Goal: Information Seeking & Learning: Learn about a topic

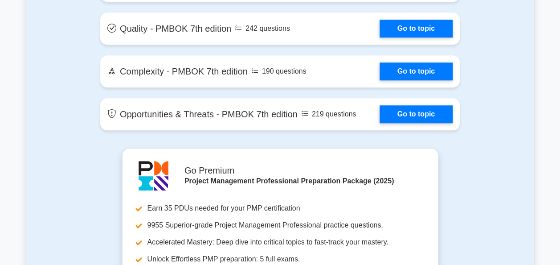
scroll to position [2352, 0]
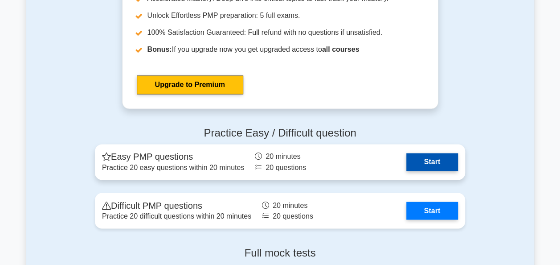
click at [425, 161] on link "Start" at bounding box center [432, 162] width 52 height 18
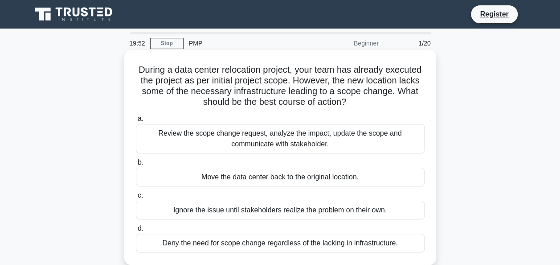
click at [321, 65] on font "During a data center relocation project, your team has already executed the pro…" at bounding box center [280, 86] width 283 height 42
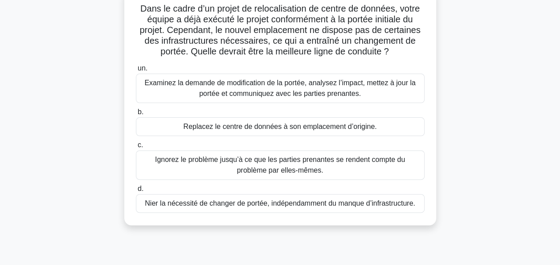
scroll to position [61, 0]
click at [282, 85] on div "Examinez la demande de modification de la portée, analysez l’impact, mettez à j…" at bounding box center [280, 87] width 289 height 29
click at [136, 71] on input "un. Examinez la demande de modification de la portée, analysez l’impact, mettez…" at bounding box center [136, 68] width 0 height 6
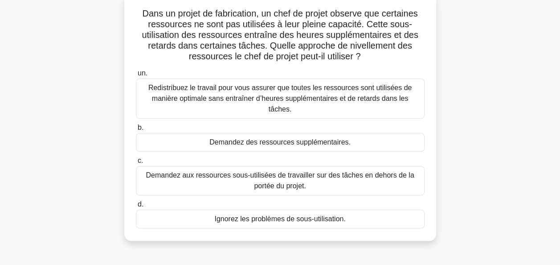
scroll to position [57, 0]
click at [261, 94] on div "Redistribuez le travail pour vous assurer que toutes les ressources sont utilis…" at bounding box center [280, 98] width 289 height 40
click at [136, 76] on input "un. Redistribuez le travail pour vous assurer que toutes les ressources sont ut…" at bounding box center [136, 73] width 0 height 6
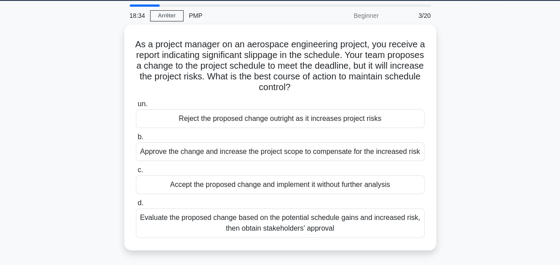
scroll to position [0, 0]
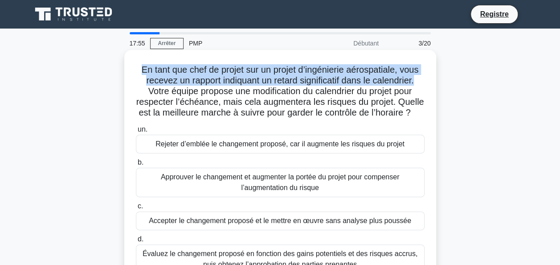
drag, startPoint x: 419, startPoint y: 82, endPoint x: 140, endPoint y: 73, distance: 279.0
click at [140, 73] on h5 "En tant que chef de projet sur un projet d’ingénierie aérospatiale, vous receve…" at bounding box center [280, 91] width 290 height 54
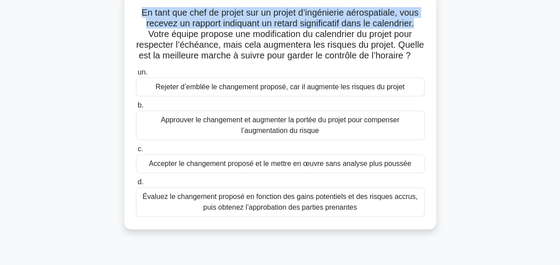
scroll to position [58, 0]
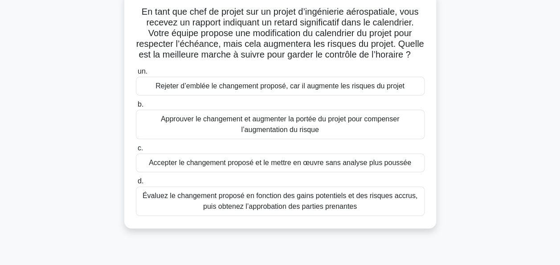
click at [314, 216] on div "Évaluez le changement proposé en fonction des gains potentiels et des risques a…" at bounding box center [280, 200] width 289 height 29
click at [136, 184] on input "d. Évaluez le changement proposé en fonction des gains potentiels et des risque…" at bounding box center [136, 181] width 0 height 6
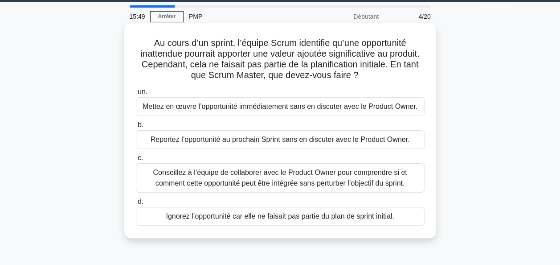
scroll to position [33, 0]
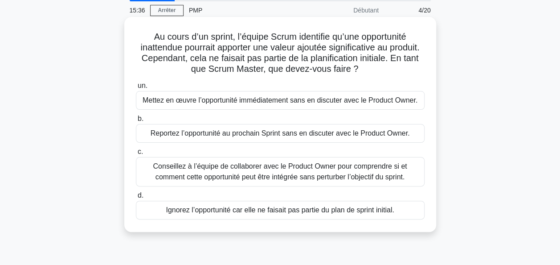
click at [273, 211] on div "Ignorez l’opportunité car elle ne faisait pas partie du plan de sprint initial." at bounding box center [280, 209] width 289 height 19
click at [136, 198] on input "d. Ignorez l’opportunité car elle ne faisait pas partie du plan de sprint initi…" at bounding box center [136, 195] width 0 height 6
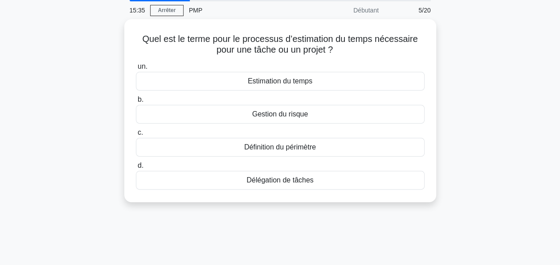
scroll to position [0, 0]
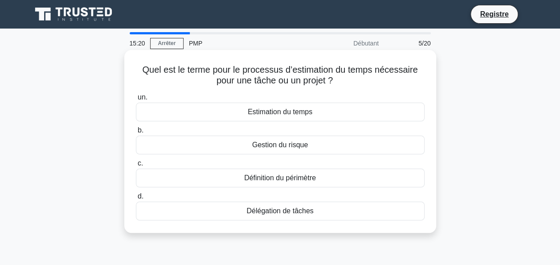
click at [290, 110] on div "Estimation du temps" at bounding box center [280, 111] width 289 height 19
click at [136, 100] on input "un. Estimation du temps" at bounding box center [136, 97] width 0 height 6
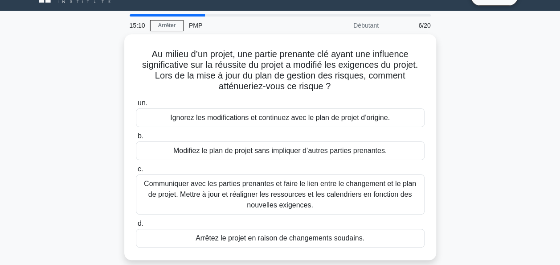
scroll to position [19, 0]
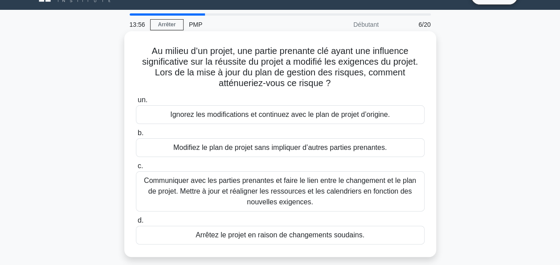
click at [344, 186] on div "Communiquer avec les parties prenantes et faire le lien entre le changement et …" at bounding box center [280, 191] width 289 height 40
click at [136, 169] on input "c. Communiquer avec les parties prenantes et faire le lien entre le changement …" at bounding box center [136, 166] width 0 height 6
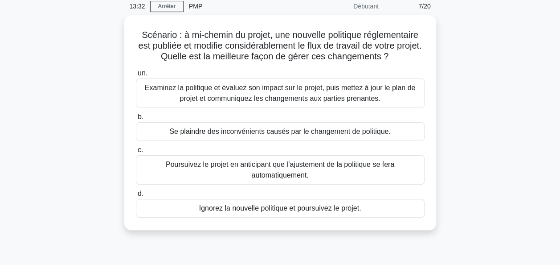
scroll to position [40, 0]
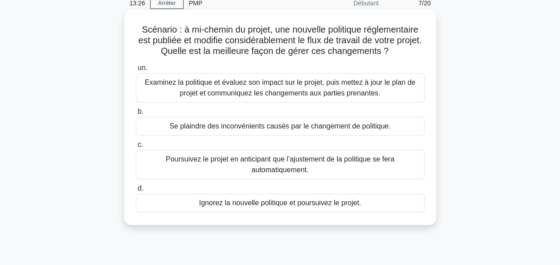
click at [302, 93] on div "Examinez la politique et évaluez son impact sur le projet, puis mettez à jour l…" at bounding box center [280, 87] width 289 height 29
click at [136, 71] on input "un. Examinez la politique et évaluez son impact sur le projet, puis mettez à jo…" at bounding box center [136, 68] width 0 height 6
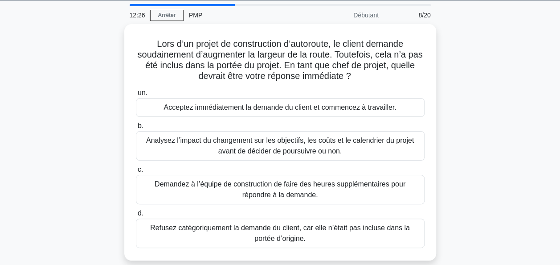
scroll to position [32, 0]
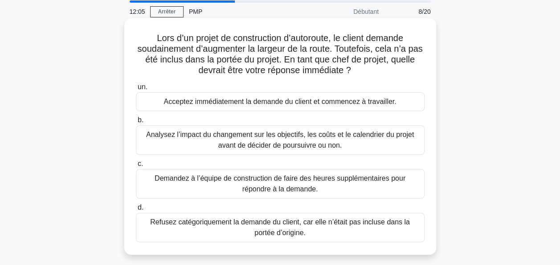
click at [347, 143] on div "Analysez l’impact du changement sur les objectifs, les coûts et le calendrier d…" at bounding box center [280, 139] width 289 height 29
click at [136, 123] on input "b. Analysez l’impact du changement sur les objectifs, les coûts et le calendrie…" at bounding box center [136, 120] width 0 height 6
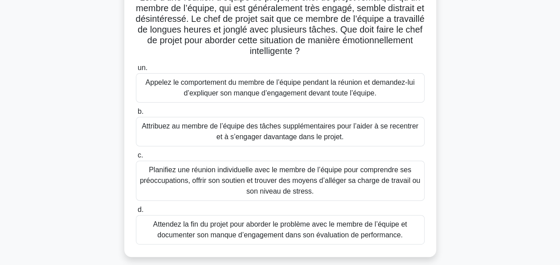
scroll to position [75, 0]
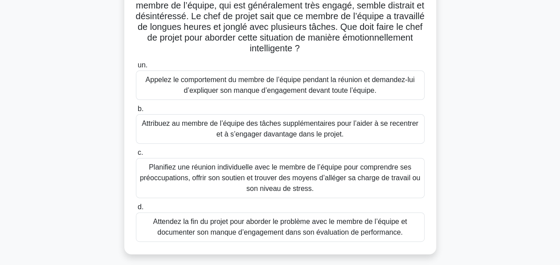
click at [369, 179] on div "Planifiez une réunion individuelle avec le membre de l’équipe pour comprendre s…" at bounding box center [280, 178] width 289 height 40
click at [136, 155] on input "c. Planifiez une réunion individuelle avec le membre de l’équipe pour comprendr…" at bounding box center [136, 153] width 0 height 6
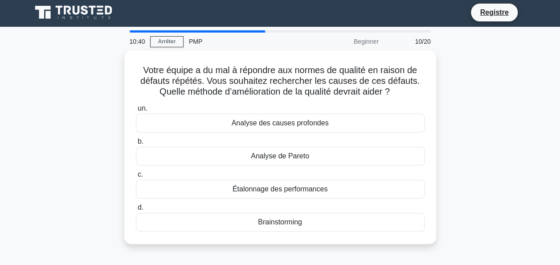
scroll to position [0, 0]
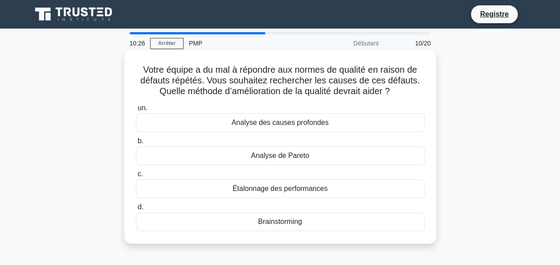
click at [352, 126] on div "Analyse des causes profondes" at bounding box center [280, 122] width 289 height 19
click at [136, 111] on input "un. Analyse des causes profondes" at bounding box center [136, 108] width 0 height 6
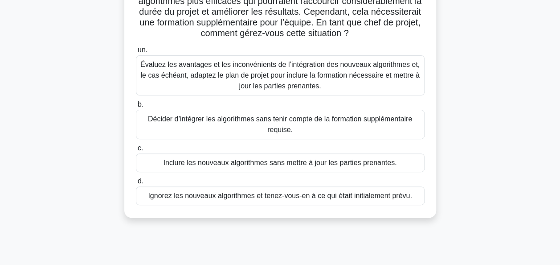
scroll to position [89, 0]
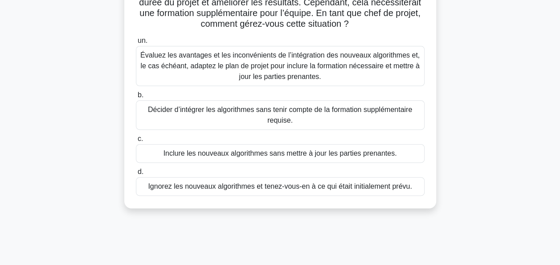
click at [321, 77] on div "Évaluez les avantages et les inconvénients de l’intégration des nouveaux algori…" at bounding box center [280, 66] width 289 height 40
click at [136, 44] on input "un. Évaluez les avantages et les inconvénients de l’intégration des nouveaux al…" at bounding box center [136, 41] width 0 height 6
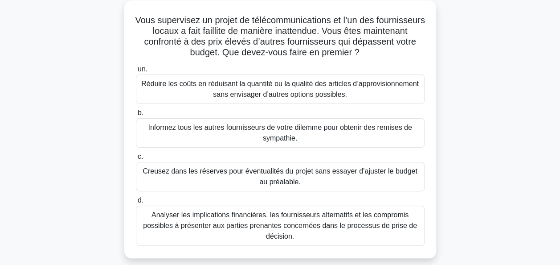
scroll to position [52, 0]
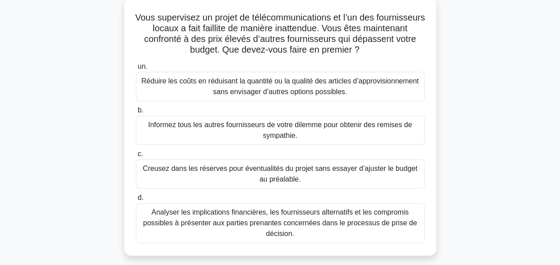
click at [380, 216] on div "Analyser les implications financières, les fournisseurs alternatifs et les comp…" at bounding box center [280, 223] width 289 height 40
click at [136, 200] on input "d. Analyser les implications financières, les fournisseurs alternatifs et les c…" at bounding box center [136, 198] width 0 height 6
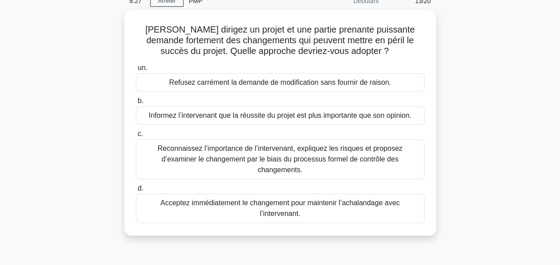
scroll to position [43, 0]
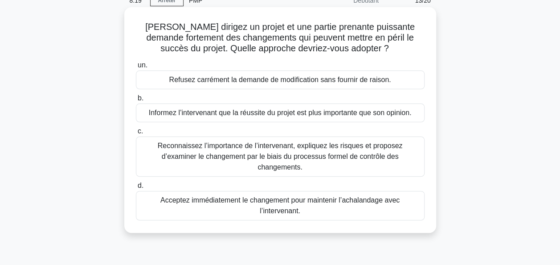
click at [355, 152] on div "Reconnaissez l’importance de l’intervenant, expliquez les risques et proposez d…" at bounding box center [280, 156] width 289 height 40
click at [136, 134] on input "c. Reconnaissez l’importance de l’intervenant, expliquez les risques et propose…" at bounding box center [136, 131] width 0 height 6
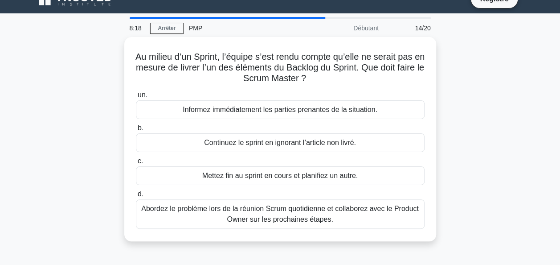
scroll to position [0, 0]
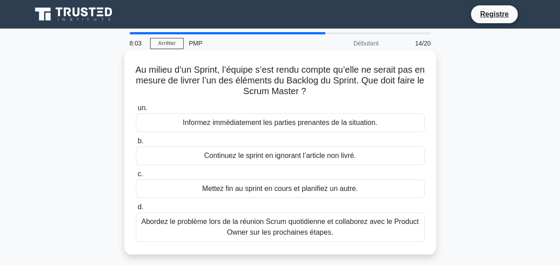
click at [394, 228] on div "Abordez le problème lors de la réunion Scrum quotidienne et collaborez avec le …" at bounding box center [280, 226] width 289 height 29
click at [136, 210] on input "d. Abordez le problème lors de la réunion Scrum quotidienne et collaborez avec …" at bounding box center [136, 207] width 0 height 6
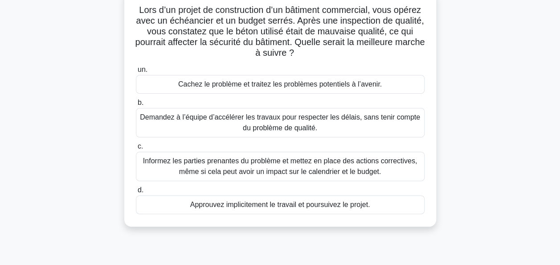
scroll to position [64, 0]
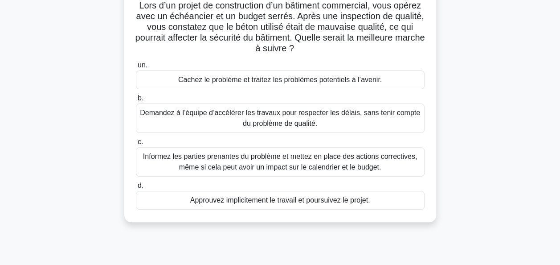
click at [357, 163] on div "Informez les parties prenantes du problème et mettez en place des actions corre…" at bounding box center [280, 161] width 289 height 29
click at [136, 145] on input "c. Informez les parties prenantes du problème et mettez en place des actions co…" at bounding box center [136, 142] width 0 height 6
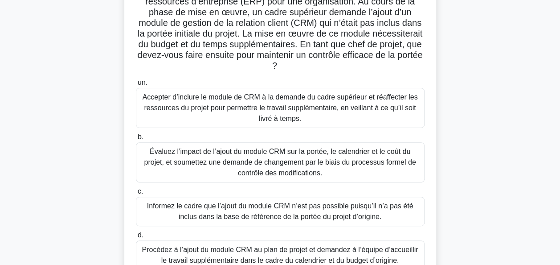
scroll to position [82, 0]
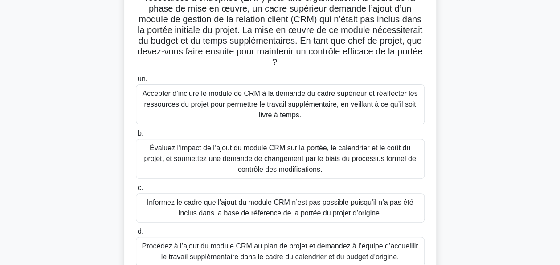
click at [368, 147] on div "Évaluez l’impact de l’ajout du module CRM sur la portée, le calendrier et le co…" at bounding box center [280, 159] width 289 height 40
click at [136, 136] on input "b. Évaluez l’impact de l’ajout du module CRM sur la portée, le calendrier et le…" at bounding box center [136, 134] width 0 height 6
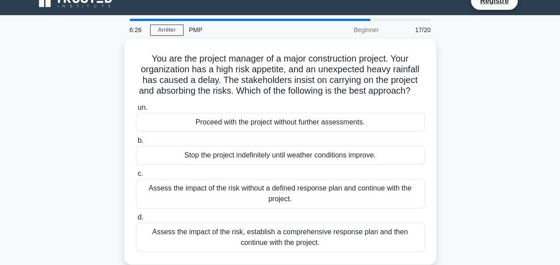
scroll to position [0, 0]
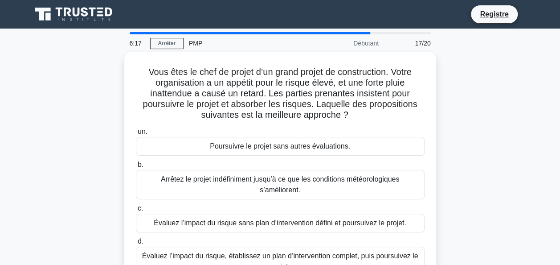
click at [469, 117] on div "Vous êtes le chef de projet d’un grand projet de construction. Votre organisati…" at bounding box center [280, 175] width 508 height 247
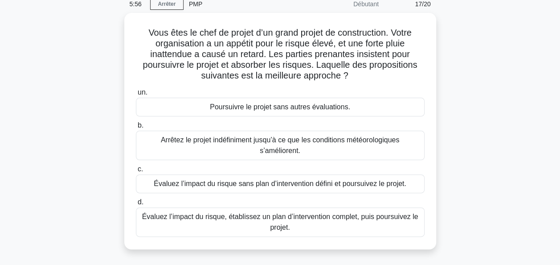
scroll to position [41, 0]
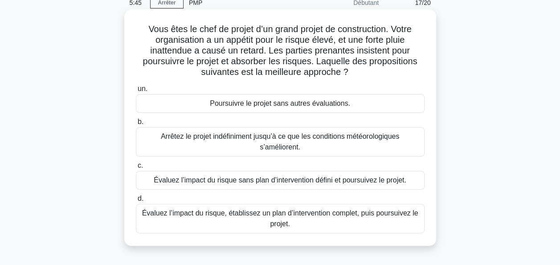
click at [362, 221] on div "Évaluez l’impact du risque, établissez un plan d’intervention complet, puis pou…" at bounding box center [280, 218] width 289 height 29
click at [136, 201] on input "d. Évaluez l’impact du risque, établissez un plan d’intervention complet, puis …" at bounding box center [136, 199] width 0 height 6
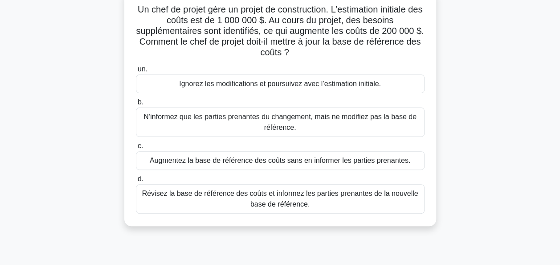
scroll to position [62, 0]
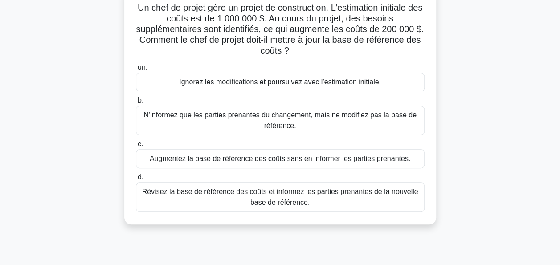
click at [362, 193] on div "Révisez la base de référence des coûts et informez les parties prenantes de la …" at bounding box center [280, 196] width 289 height 29
click at [136, 180] on input "d. Révisez la base de référence des coûts et informez les parties prenantes de …" at bounding box center [136, 177] width 0 height 6
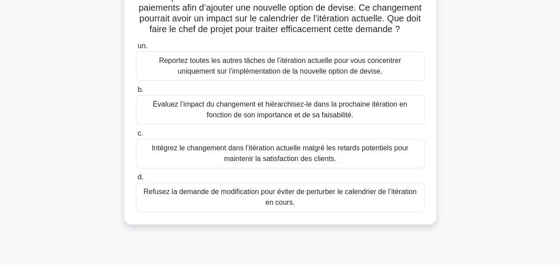
scroll to position [98, 0]
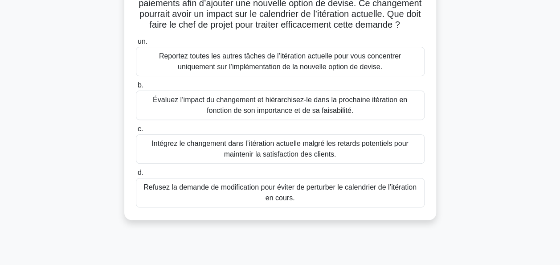
click at [226, 116] on div "Évaluez l’impact du changement et hiérarchisez-le dans la prochaine itération e…" at bounding box center [280, 104] width 289 height 29
click at [136, 88] on input "b. Évaluez l’impact du changement et hiérarchisez-le dans la prochaine itératio…" at bounding box center [136, 85] width 0 height 6
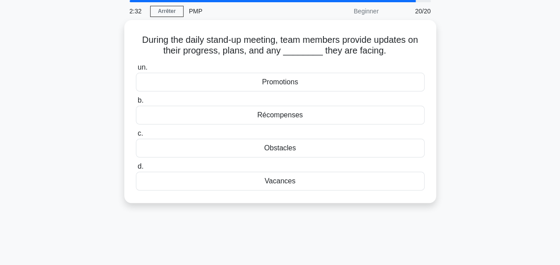
scroll to position [0, 0]
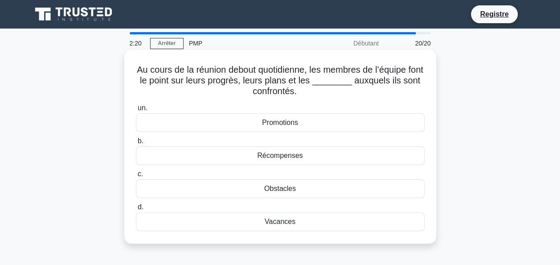
click at [319, 188] on div "Obstacles" at bounding box center [280, 188] width 289 height 19
click at [136, 177] on input "c. Obstacles" at bounding box center [136, 174] width 0 height 6
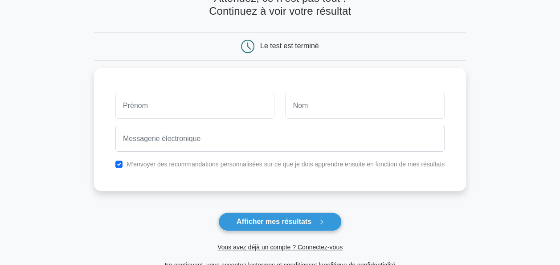
scroll to position [61, 0]
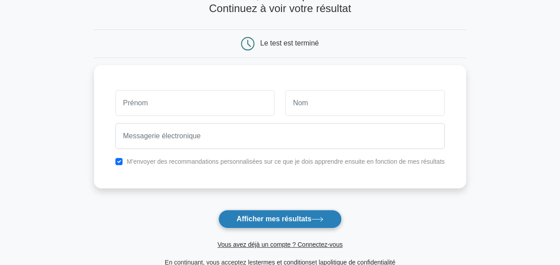
click at [307, 219] on font "Afficher mes résultats" at bounding box center [274, 219] width 75 height 8
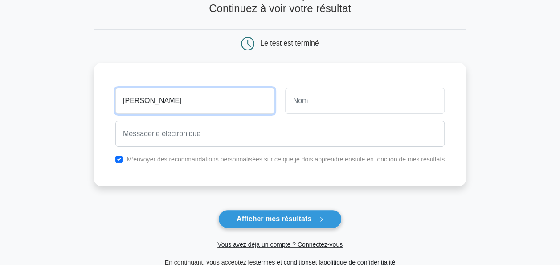
type input "Mohamed"
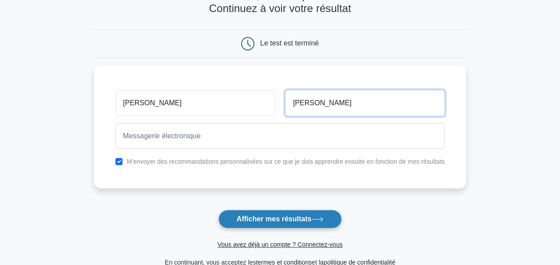
type input "Ndiaye"
click at [254, 212] on button "Afficher mes résultats" at bounding box center [279, 218] width 123 height 19
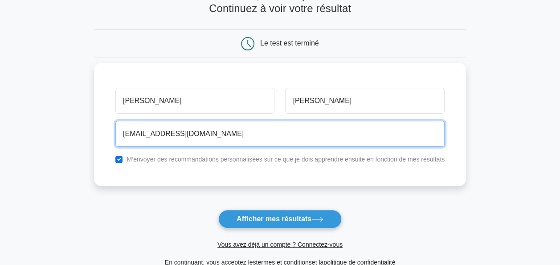
type input "bb@hotmail.fr"
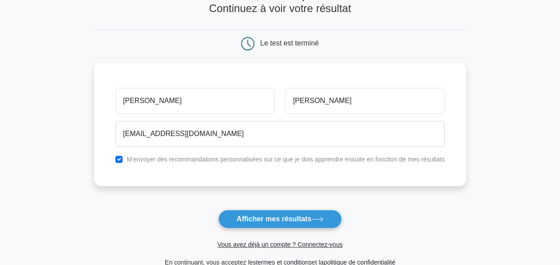
click at [223, 156] on label "M’envoyer des recommandations personnalisées sur ce que je dois apprendre ensui…" at bounding box center [286, 158] width 318 height 7
click at [122, 161] on input "checkbox" at bounding box center [118, 158] width 7 height 7
checkbox input "false"
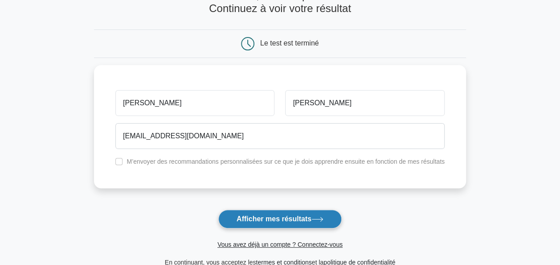
click at [283, 218] on font "Afficher mes résultats" at bounding box center [274, 219] width 75 height 8
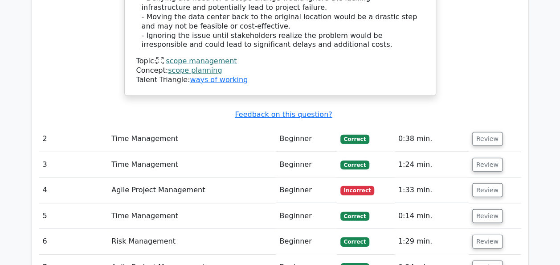
scroll to position [1234, 0]
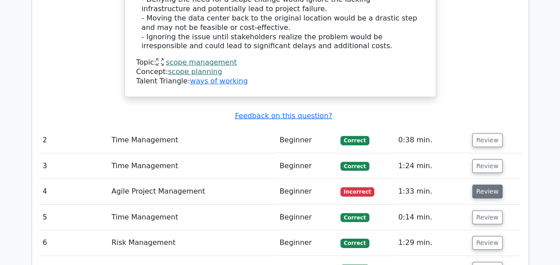
click at [488, 184] on button "Review" at bounding box center [487, 191] width 30 height 14
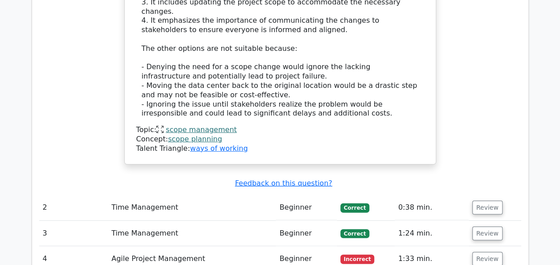
scroll to position [1066, 0]
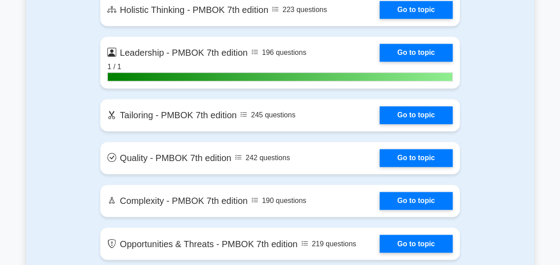
scroll to position [2352, 0]
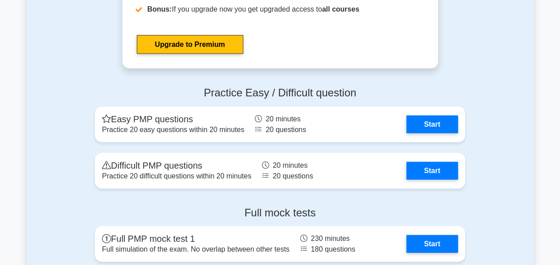
scroll to position [2699, 0]
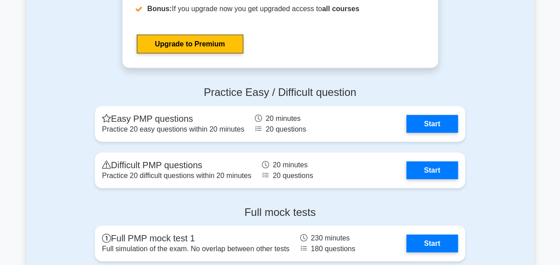
click at [490, 164] on div "Practice Easy / Difficult question Easy PMP questions Practice 20 easy question…" at bounding box center [280, 139] width 508 height 120
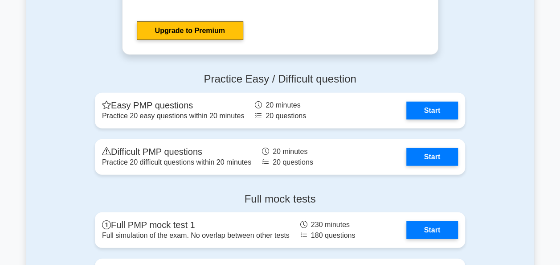
scroll to position [2706, 0]
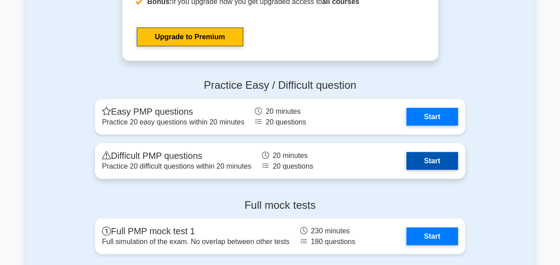
click at [427, 155] on link "Start" at bounding box center [432, 161] width 52 height 18
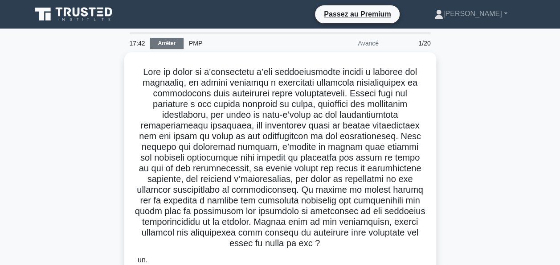
click at [171, 42] on link "Arrêter" at bounding box center [166, 43] width 33 height 11
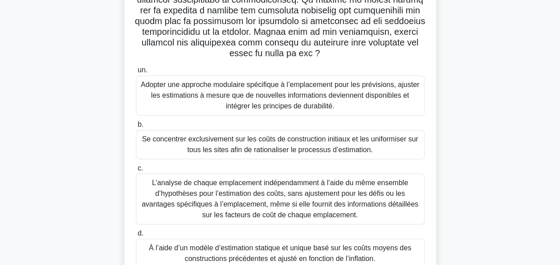
scroll to position [219, 0]
